Goal: Information Seeking & Learning: Learn about a topic

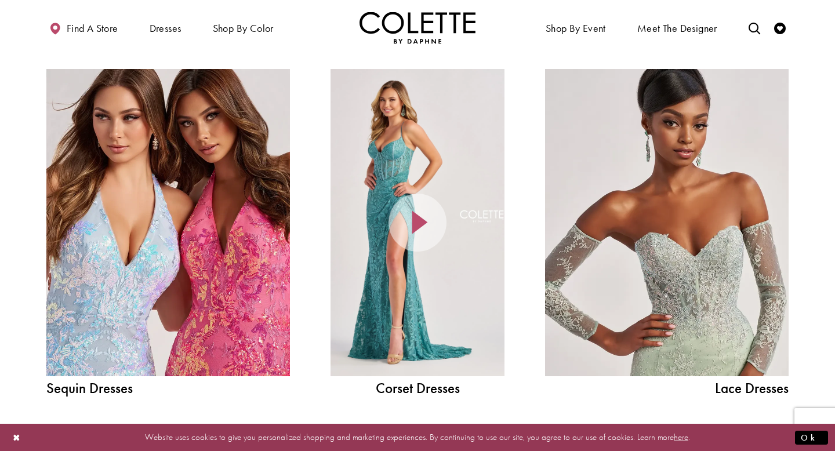
scroll to position [1073, 0]
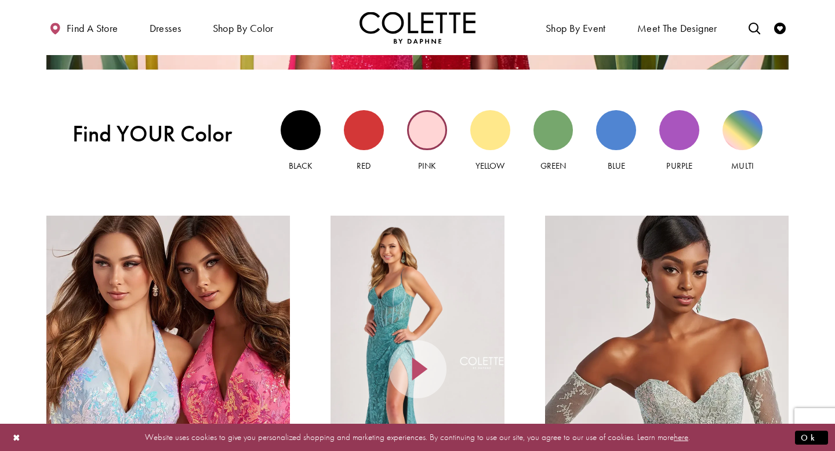
click at [421, 135] on div "Pink view" at bounding box center [427, 130] width 40 height 40
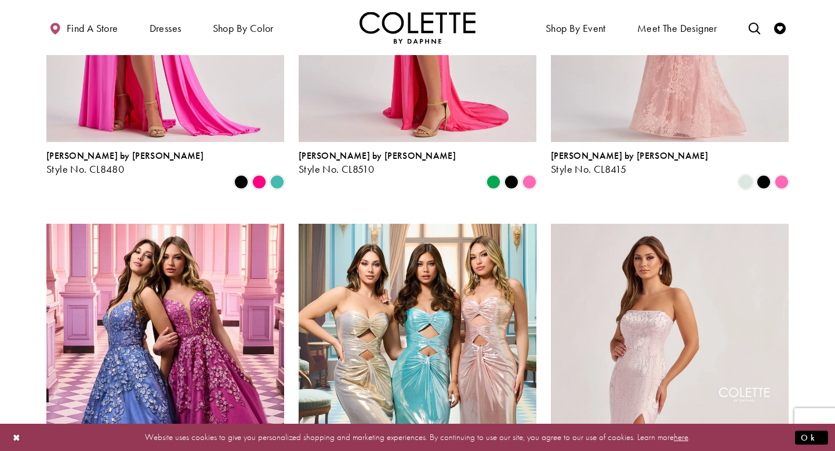
scroll to position [794, 0]
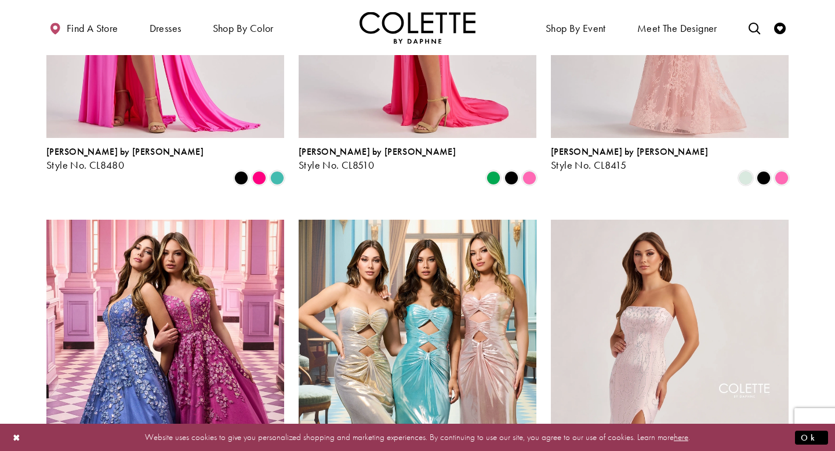
click at [392, 254] on img "Visit Colette by Daphne Style No. CL8545 Page" at bounding box center [418, 393] width 238 height 346
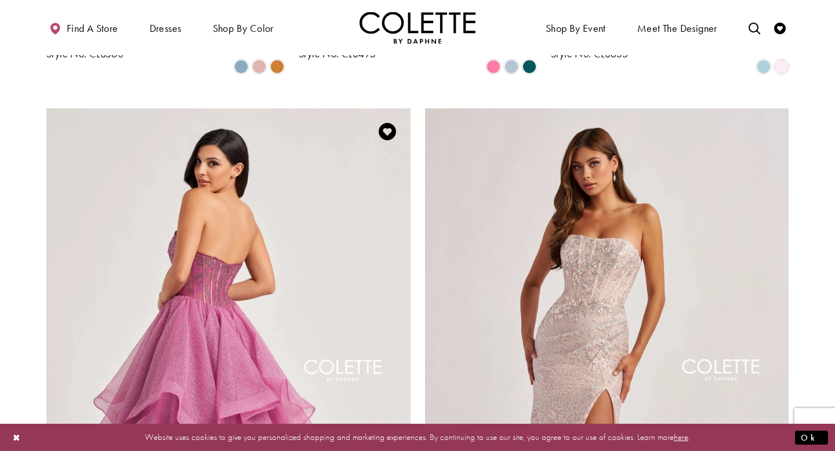
scroll to position [1758, 0]
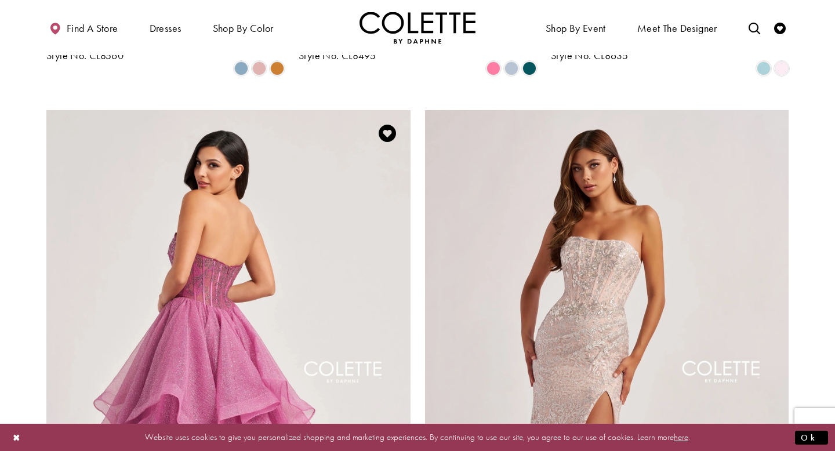
click at [148, 213] on img "Visit Colette by Daphne Style No. CL8200 Page" at bounding box center [228, 374] width 364 height 529
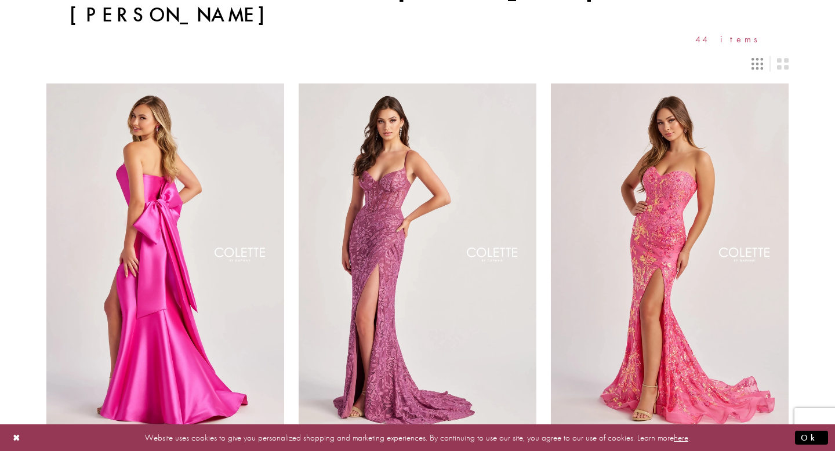
scroll to position [0, 0]
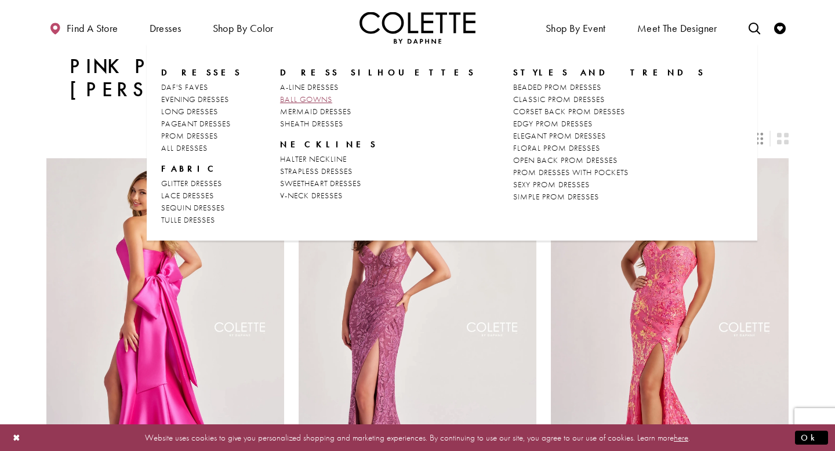
click at [292, 97] on span "BALL GOWNS" at bounding box center [306, 99] width 52 height 10
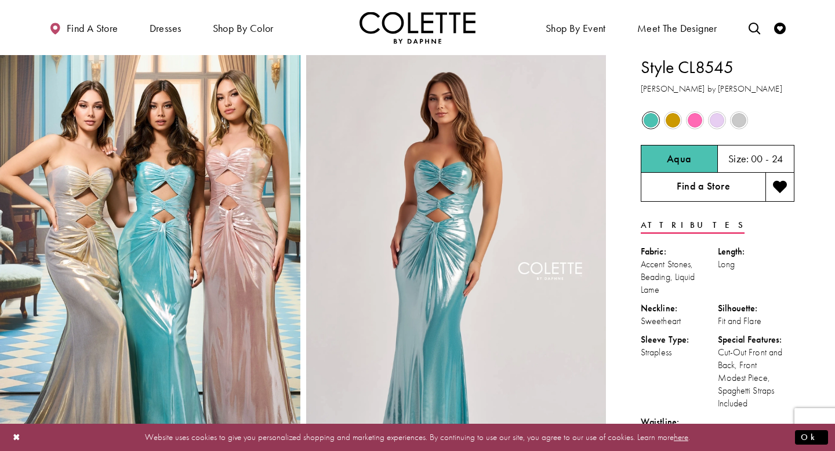
click at [663, 188] on link "Find a Store" at bounding box center [703, 187] width 125 height 29
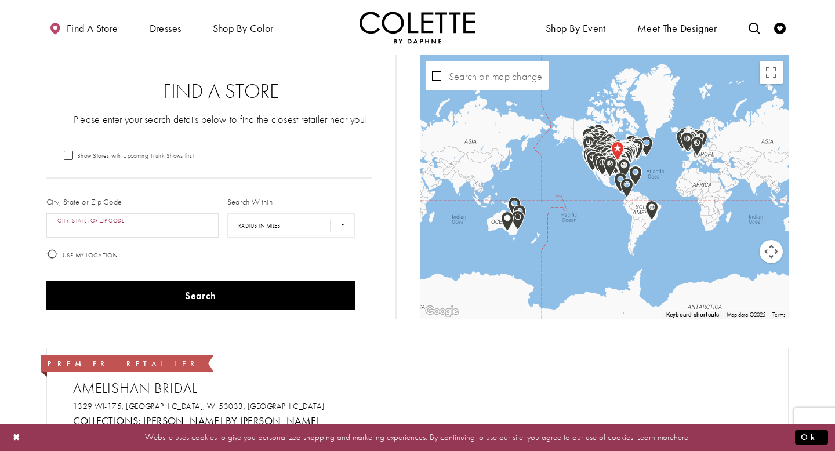
click at [114, 214] on input "City, State, or ZIP Code" at bounding box center [132, 225] width 172 height 24
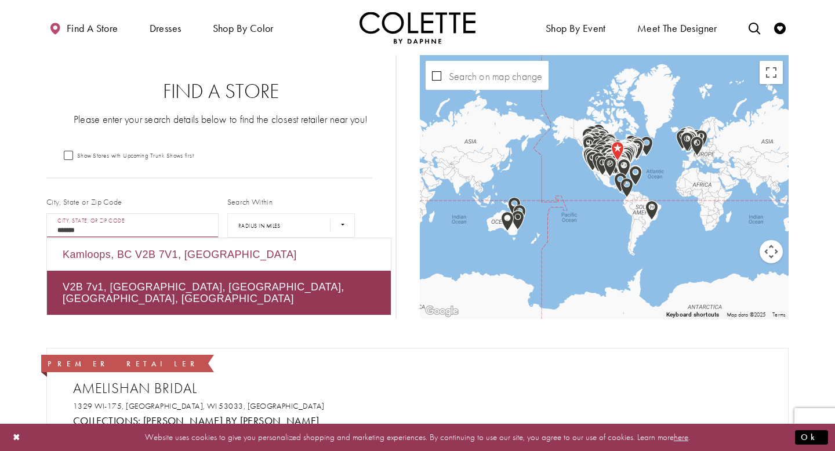
click at [135, 257] on div "Kamloops, BC V2B 7V1, Canada" at bounding box center [219, 254] width 344 height 32
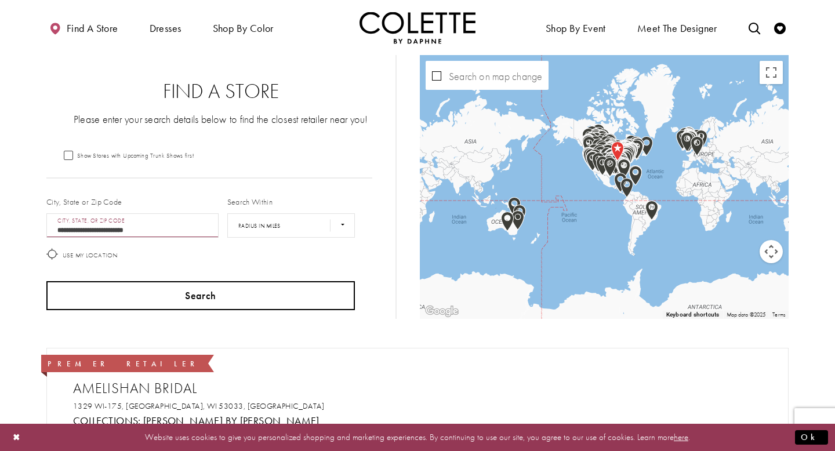
type input "**********"
click at [163, 295] on button "Search" at bounding box center [200, 295] width 309 height 29
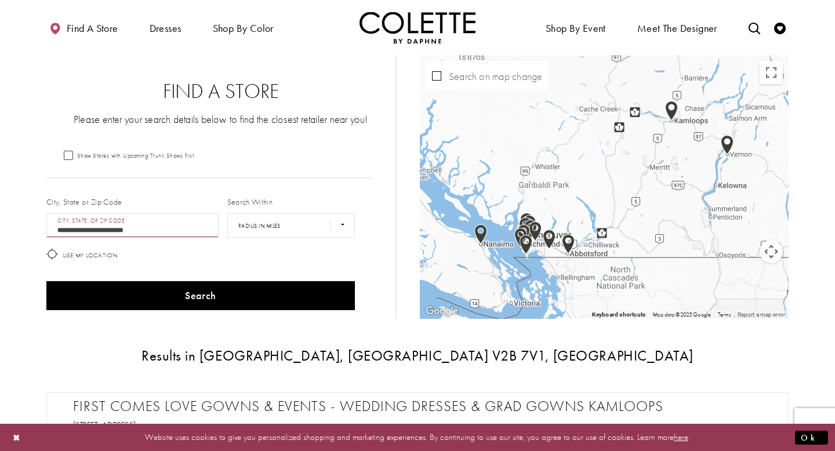
click at [672, 116] on img "Map with store locations" at bounding box center [671, 111] width 13 height 20
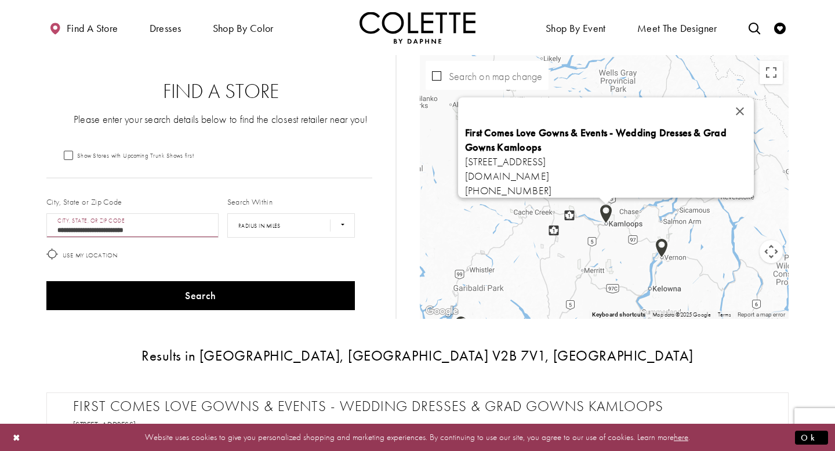
click at [542, 126] on b "First Comes Love Gowns & Events - Wedding Dresses & Grad Gowns Kamloops" at bounding box center [596, 140] width 262 height 28
click at [536, 169] on link "firstcomeslovekamloops.ca" at bounding box center [507, 175] width 84 height 13
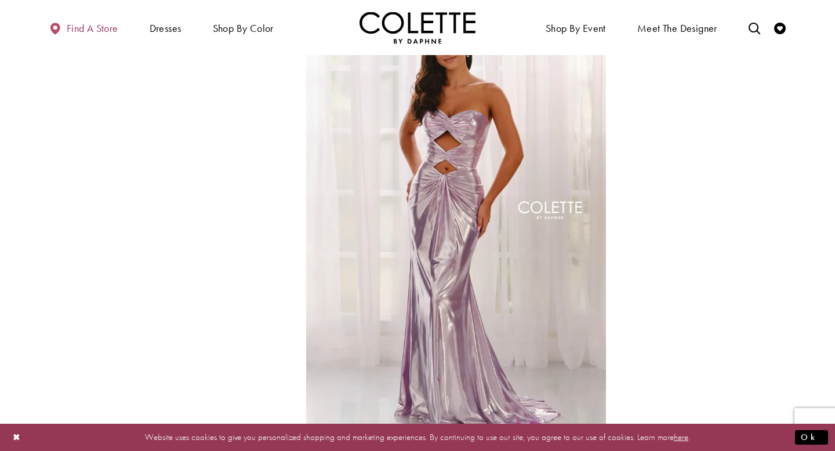
scroll to position [529, 0]
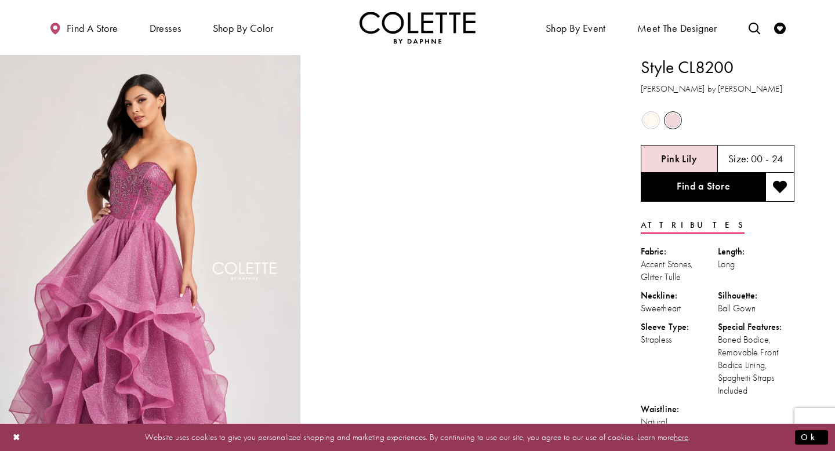
click at [648, 124] on span "Product color controls state depends on size chosen" at bounding box center [651, 120] width 14 height 14
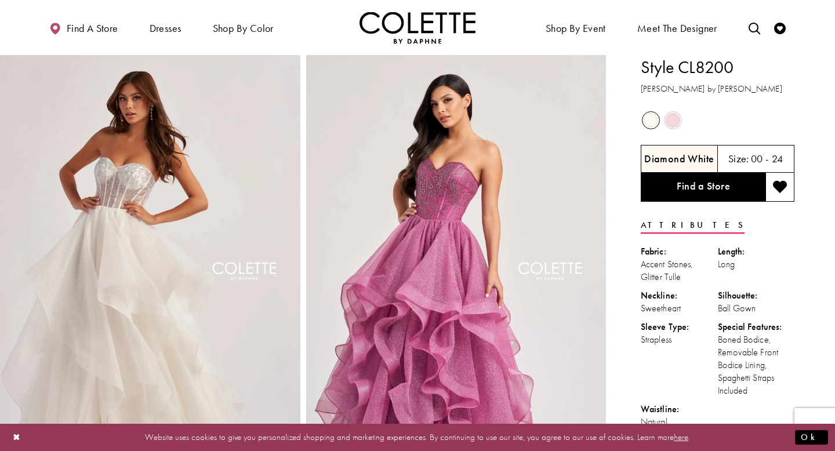
click at [666, 121] on span "Product color controls state depends on size chosen" at bounding box center [673, 120] width 14 height 14
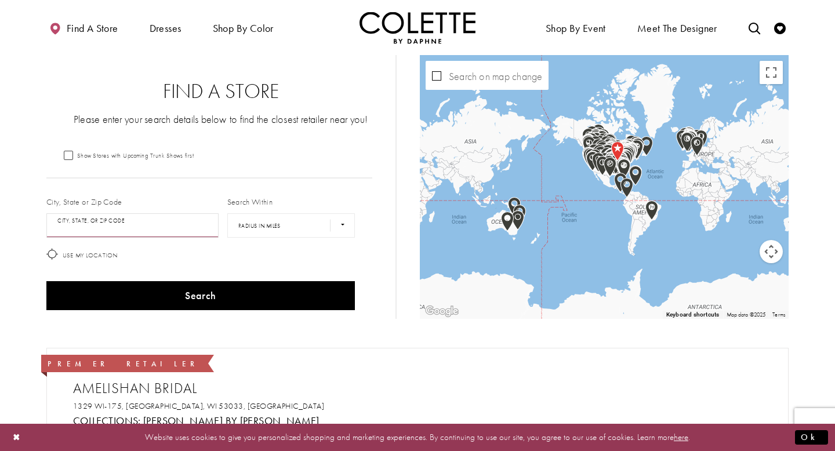
click at [124, 220] on input "City, State, or ZIP Code" at bounding box center [132, 225] width 172 height 24
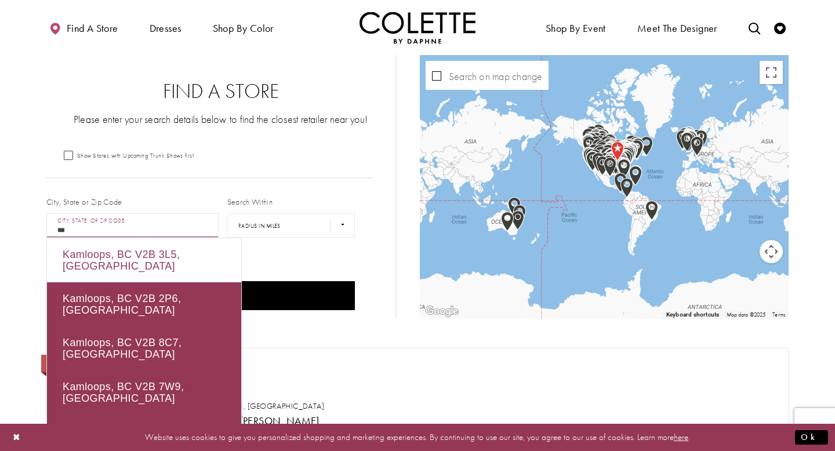
click at [93, 257] on div "Kamloops, BC V2B 3L5, Canada" at bounding box center [144, 260] width 194 height 44
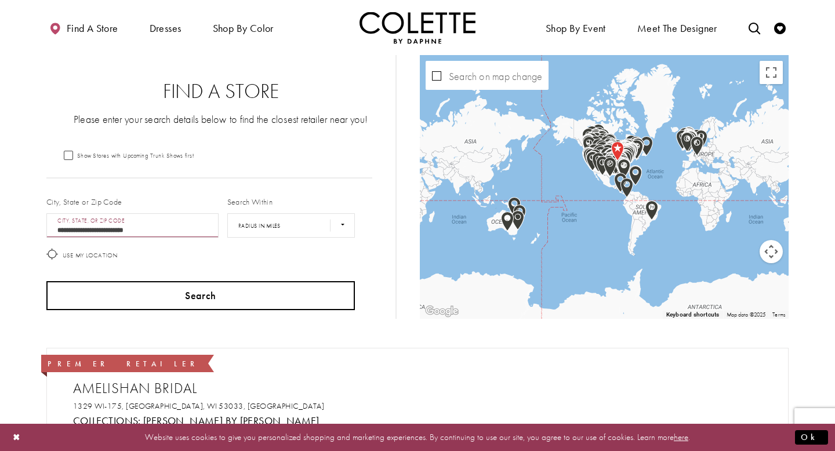
type input "**********"
click at [140, 295] on button "Search" at bounding box center [200, 295] width 309 height 29
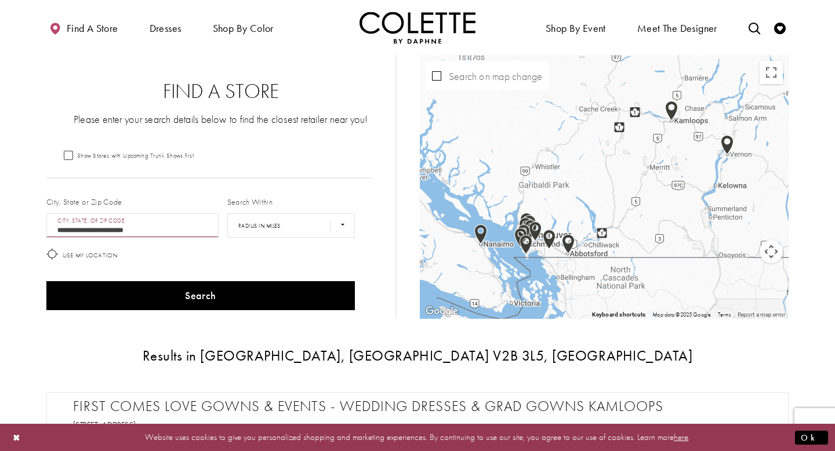
click at [670, 113] on img "Map with store locations" at bounding box center [671, 111] width 13 height 20
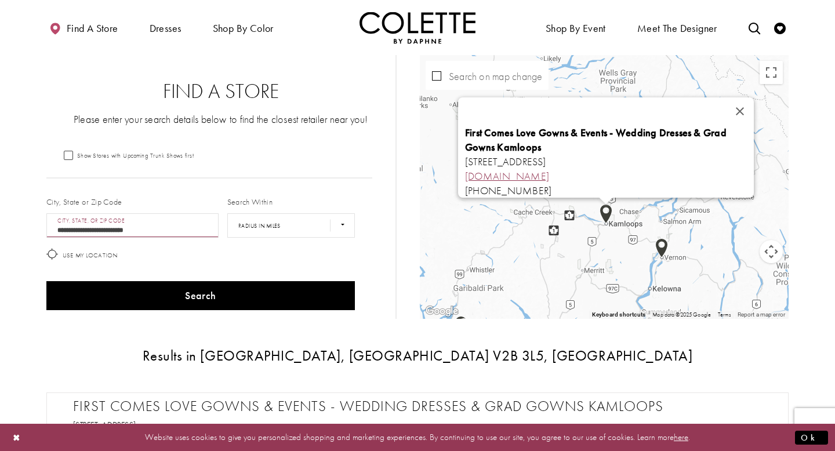
click at [549, 170] on link "firstcomeslovekamloops.ca" at bounding box center [507, 175] width 84 height 13
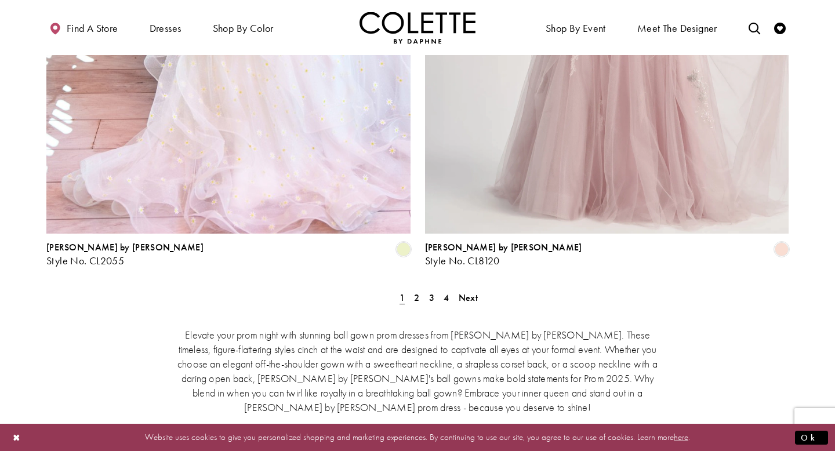
scroll to position [2122, 0]
click at [418, 293] on span "2" at bounding box center [416, 299] width 5 height 12
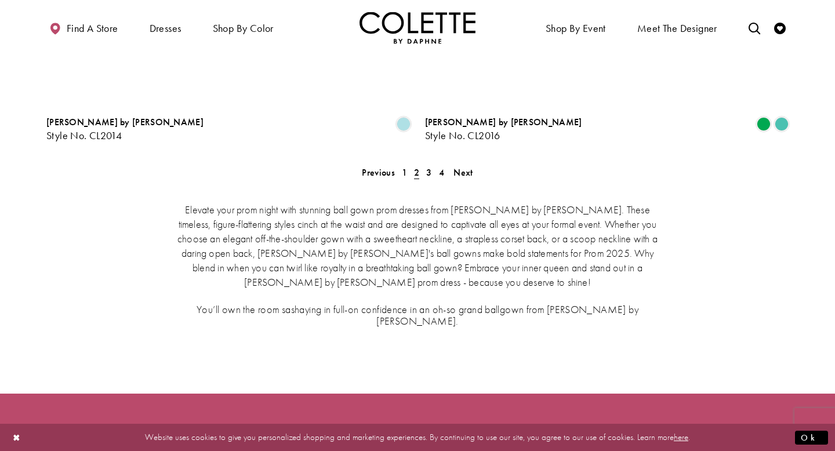
scroll to position [2266, 0]
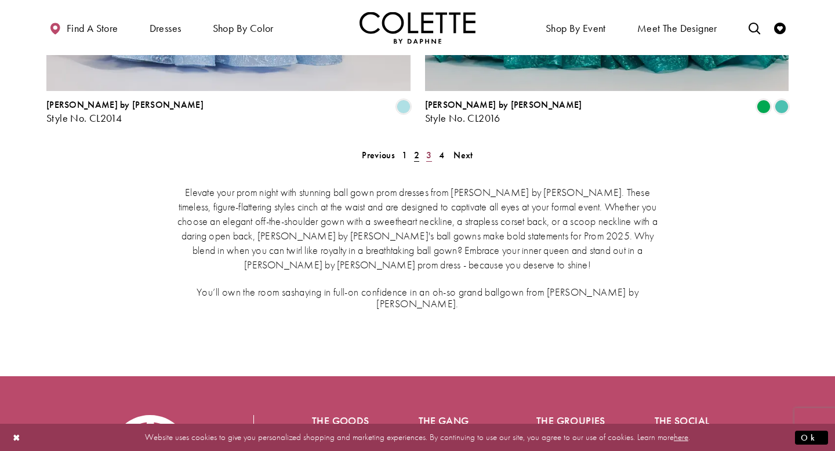
click at [429, 149] on span "3" at bounding box center [428, 155] width 5 height 12
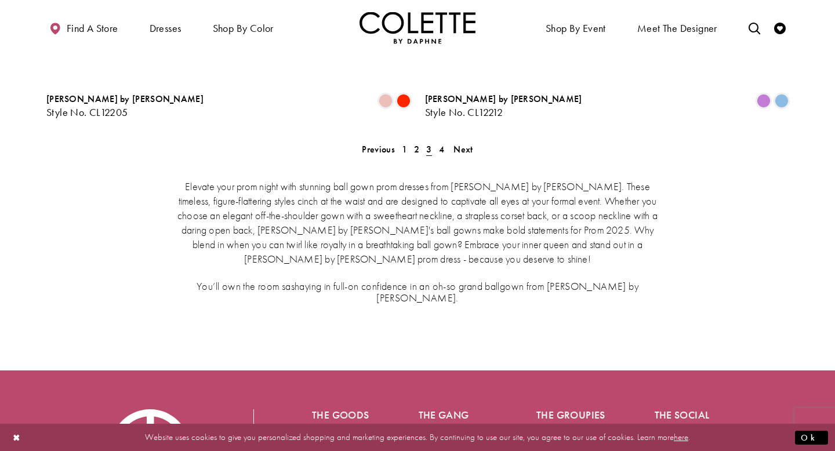
scroll to position [2157, 0]
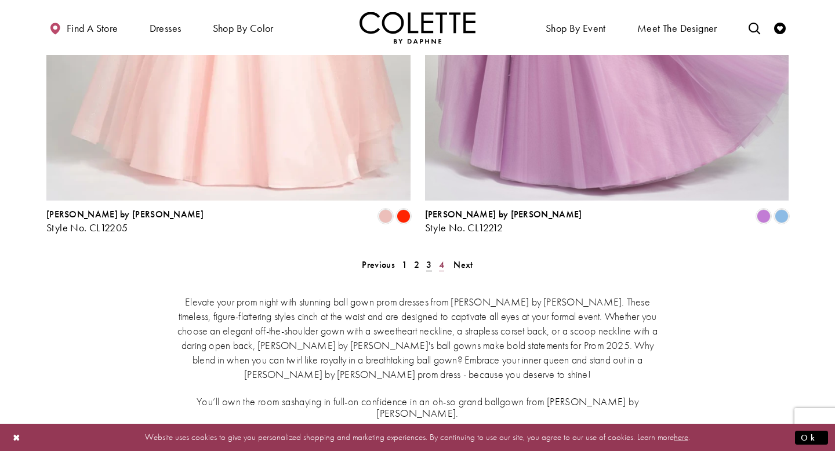
click at [443, 259] on span "4" at bounding box center [441, 265] width 5 height 12
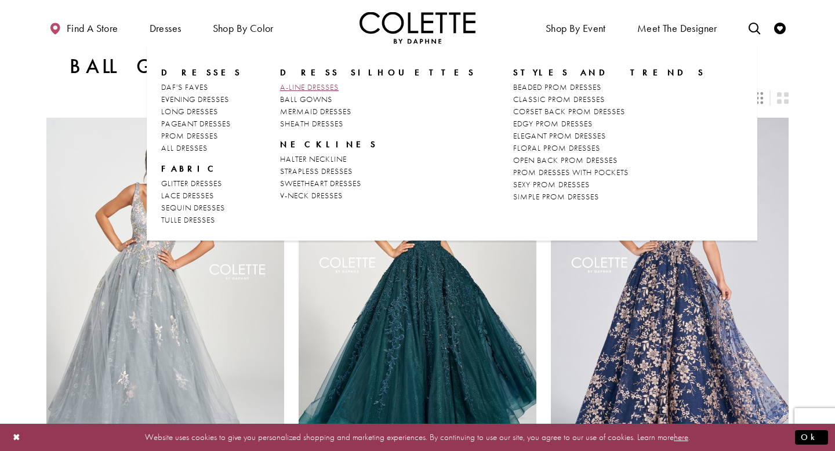
click at [318, 88] on span "A-LINE DRESSES" at bounding box center [309, 87] width 59 height 10
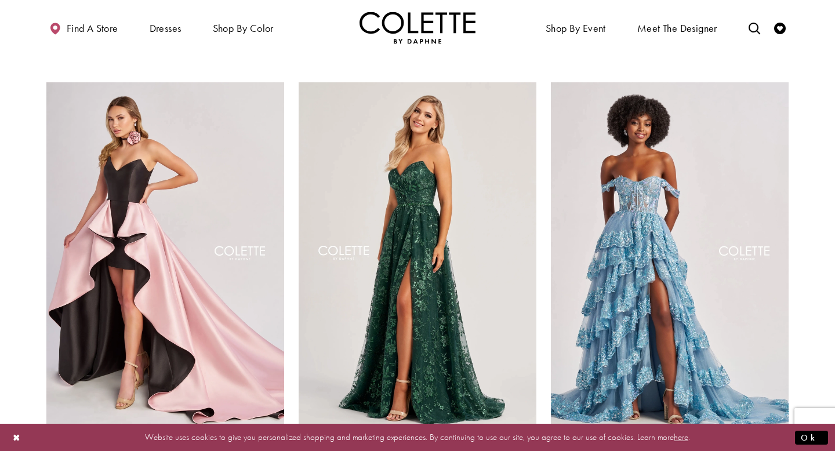
scroll to position [902, 0]
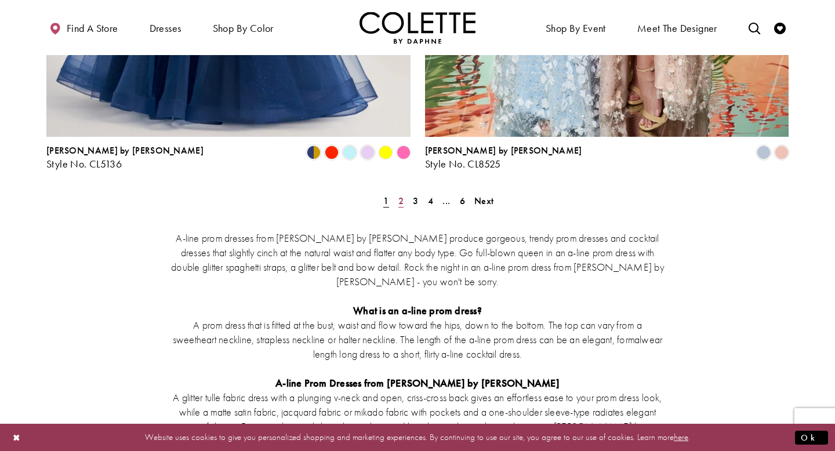
click at [401, 195] on span "2" at bounding box center [400, 201] width 5 height 12
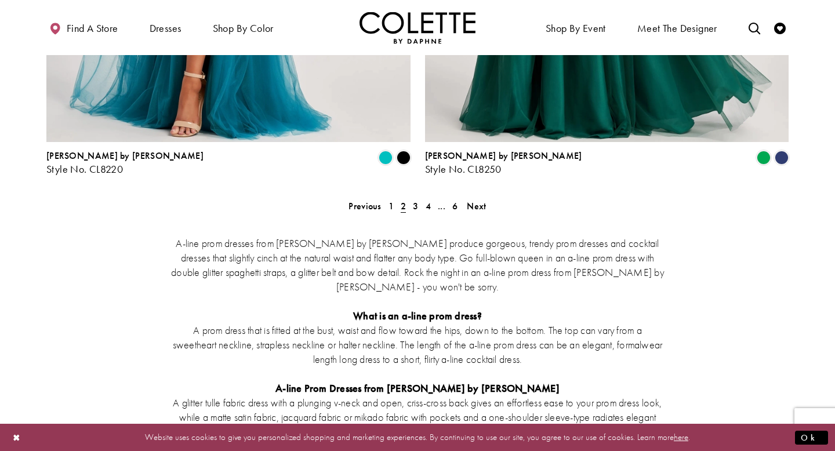
scroll to position [2145, 0]
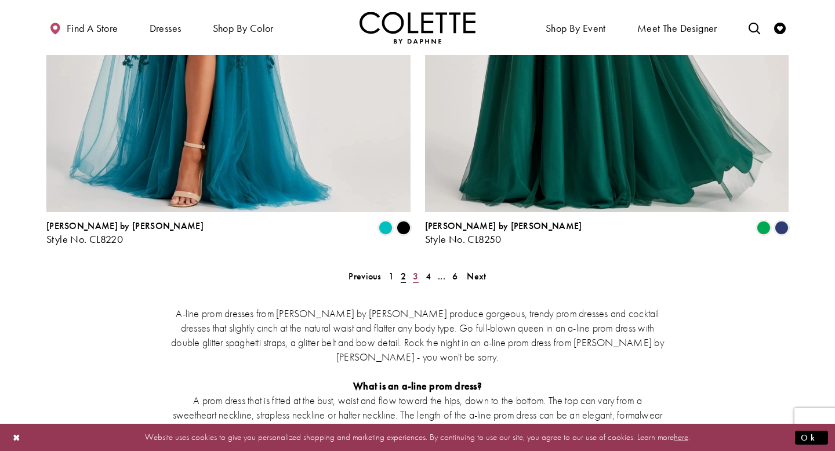
click at [419, 268] on link "3" at bounding box center [415, 276] width 12 height 17
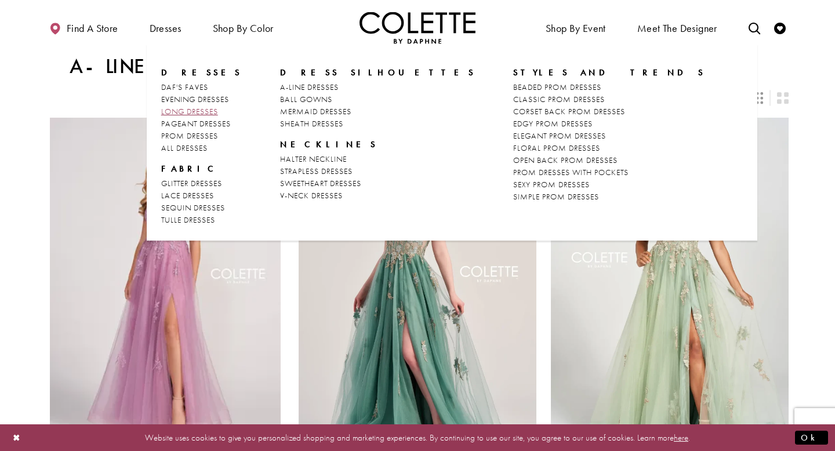
click at [195, 111] on span "LONG DRESSES" at bounding box center [189, 111] width 57 height 10
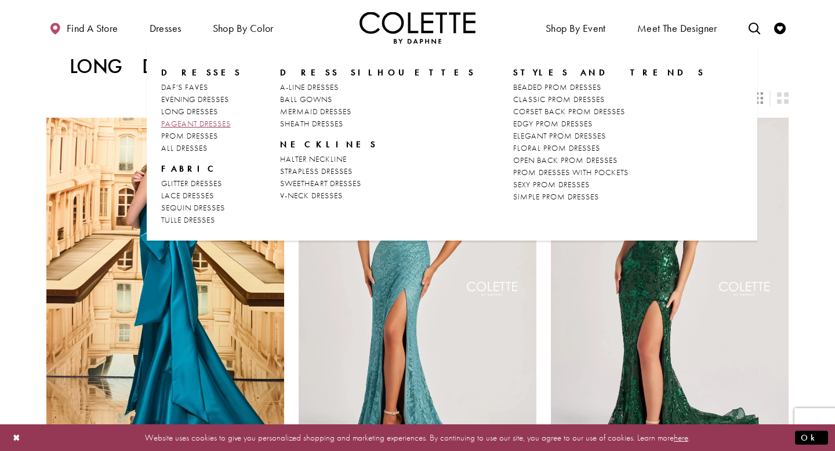
click at [191, 123] on span "PAGEANT DRESSES" at bounding box center [196, 123] width 70 height 10
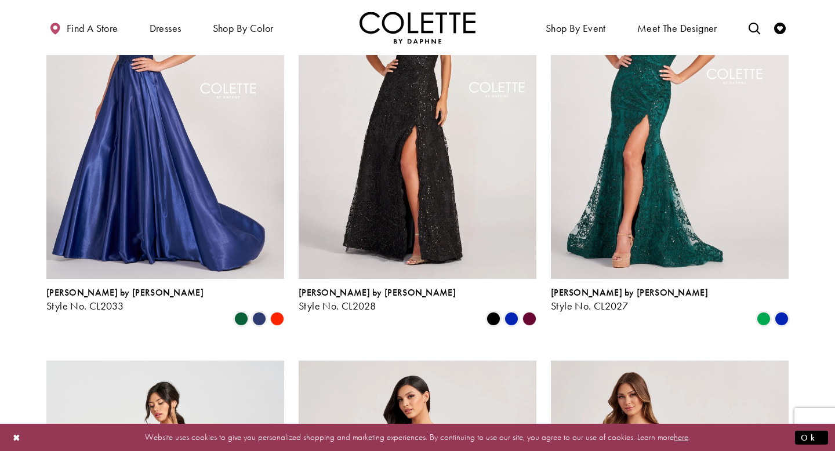
scroll to position [151, 0]
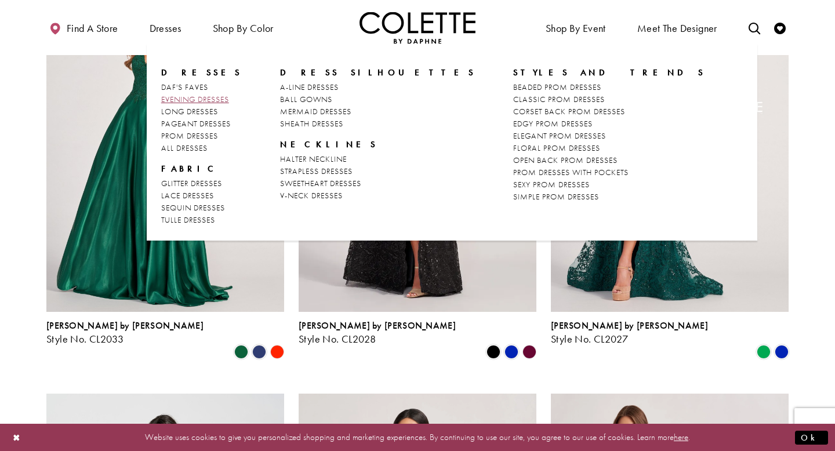
click at [192, 96] on span "EVENING DRESSES" at bounding box center [195, 99] width 68 height 10
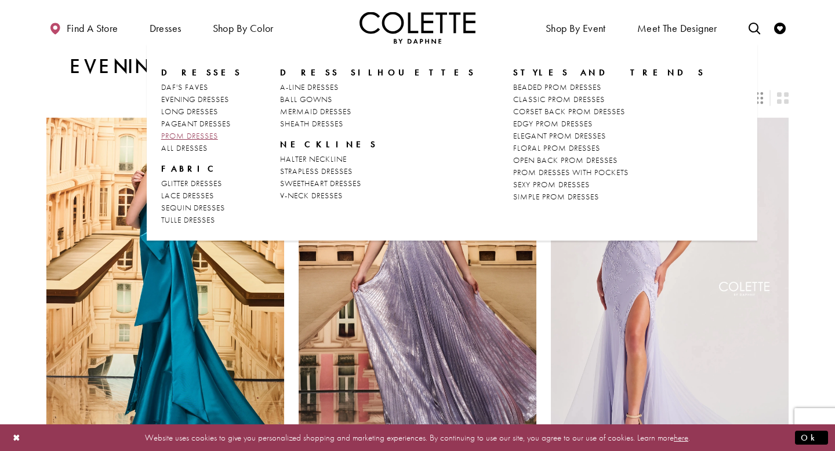
click at [203, 139] on span "PROM DRESSES" at bounding box center [189, 135] width 57 height 10
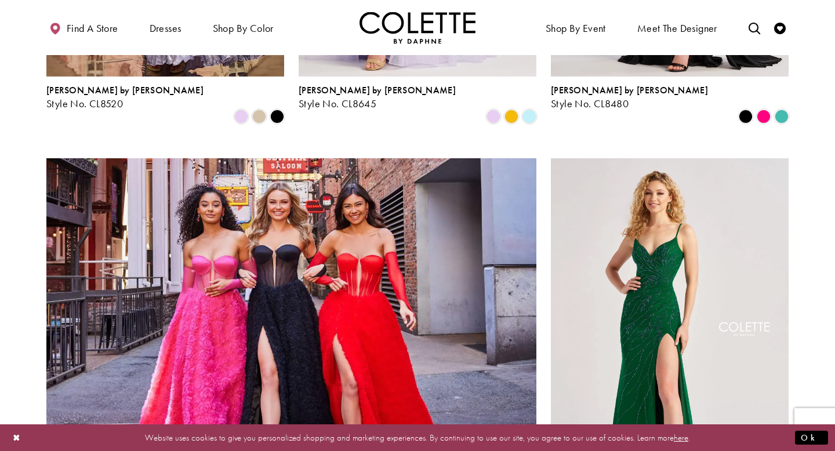
scroll to position [1228, 0]
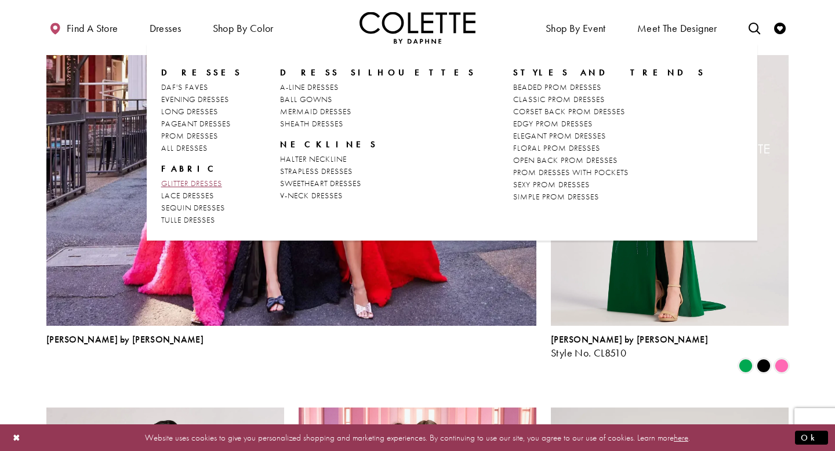
click at [198, 188] on span "GLITTER DRESSES" at bounding box center [191, 183] width 61 height 10
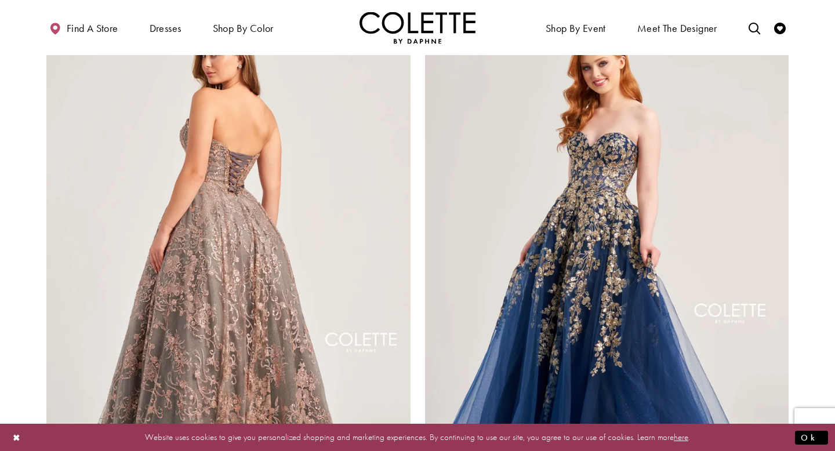
scroll to position [2092, 0]
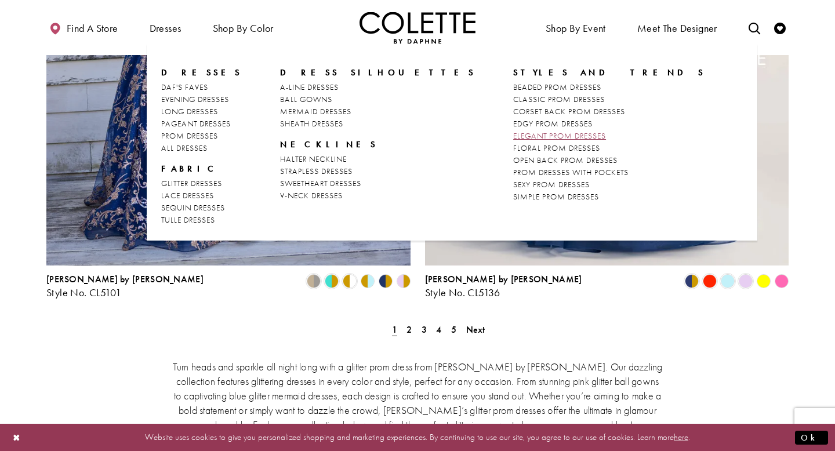
click at [513, 133] on span "ELEGANT PROM DRESSES" at bounding box center [559, 135] width 93 height 10
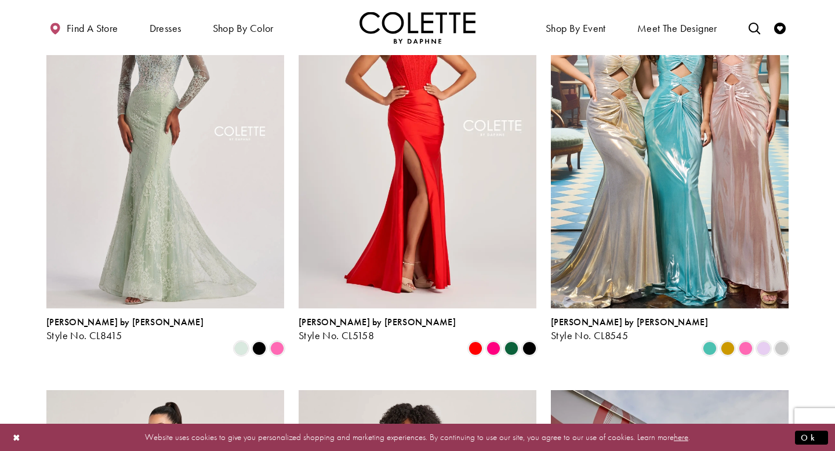
scroll to position [571, 0]
